Goal: Browse casually

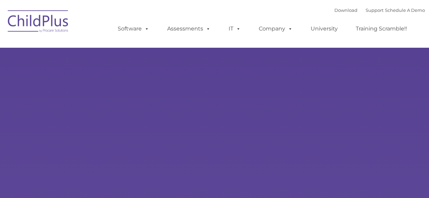
type input ""
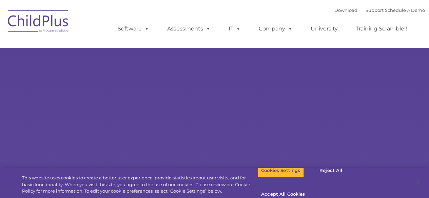
select select "MEDIUM"
click at [309, 188] on button "Accept All Cookies" at bounding box center [282, 195] width 51 height 14
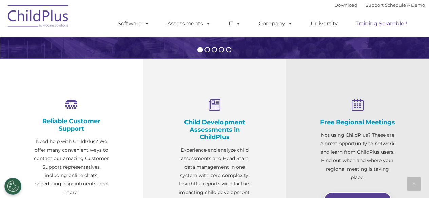
scroll to position [208, 0]
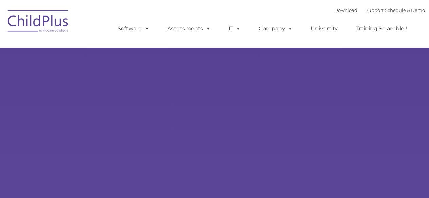
type input ""
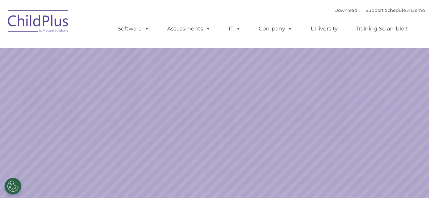
select select "MEDIUM"
